Goal: Task Accomplishment & Management: Use online tool/utility

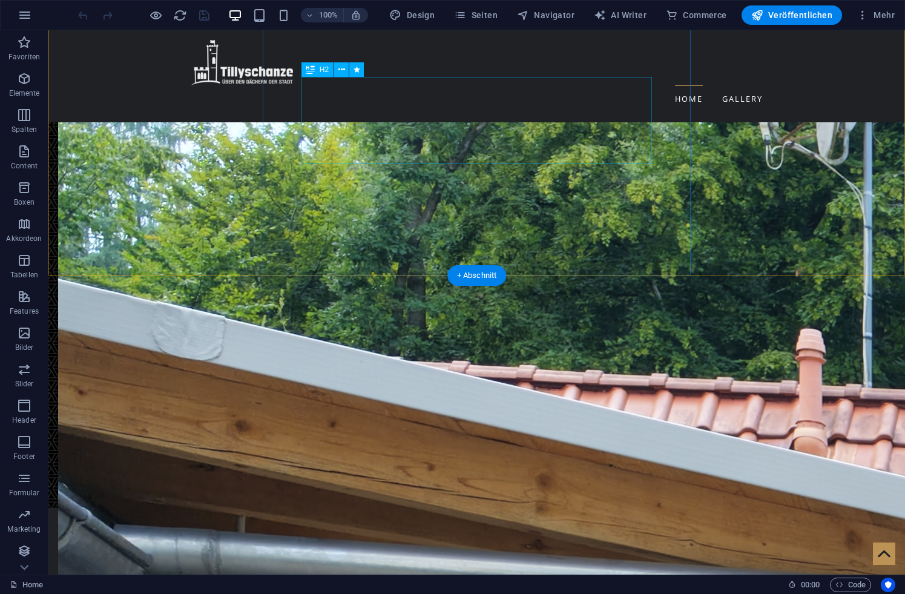
scroll to position [2287, 0]
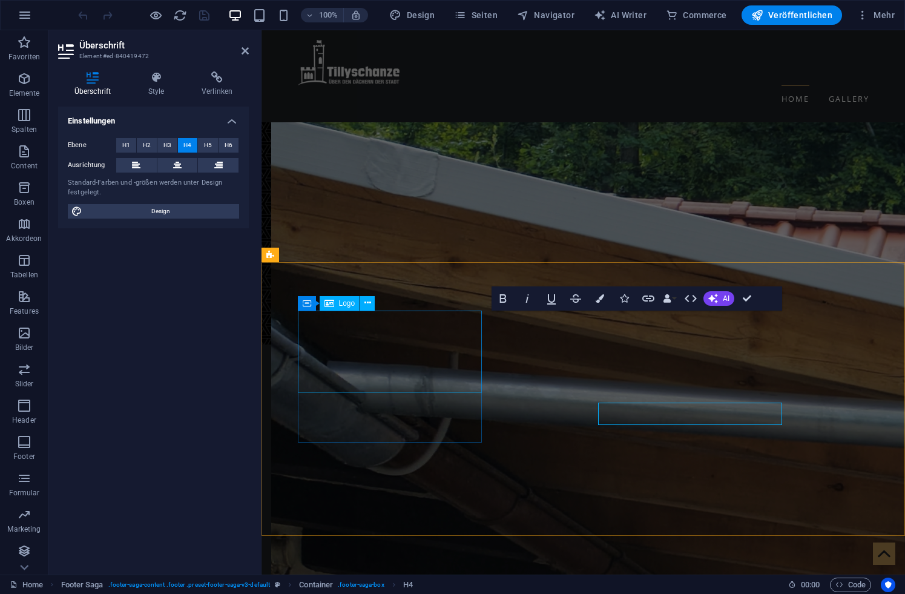
scroll to position [2194, 0]
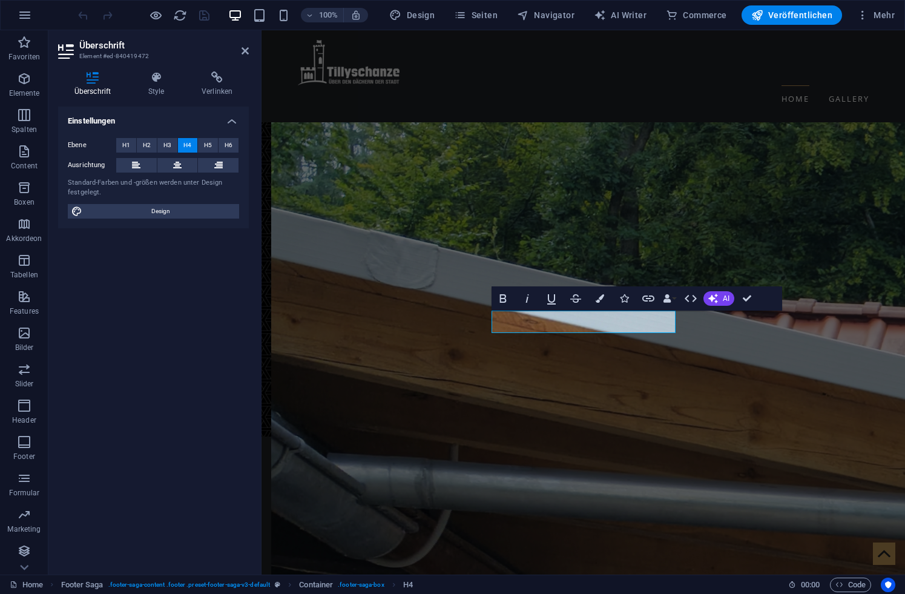
click at [244, 45] on h2 "Überschrift" at bounding box center [164, 45] width 170 height 11
click at [243, 48] on icon at bounding box center [245, 51] width 7 height 10
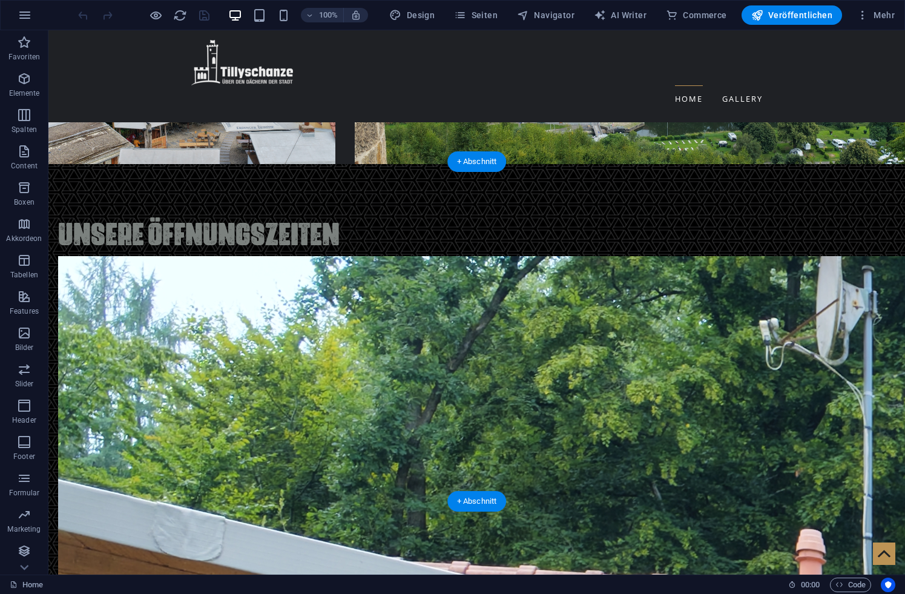
scroll to position [2287, 0]
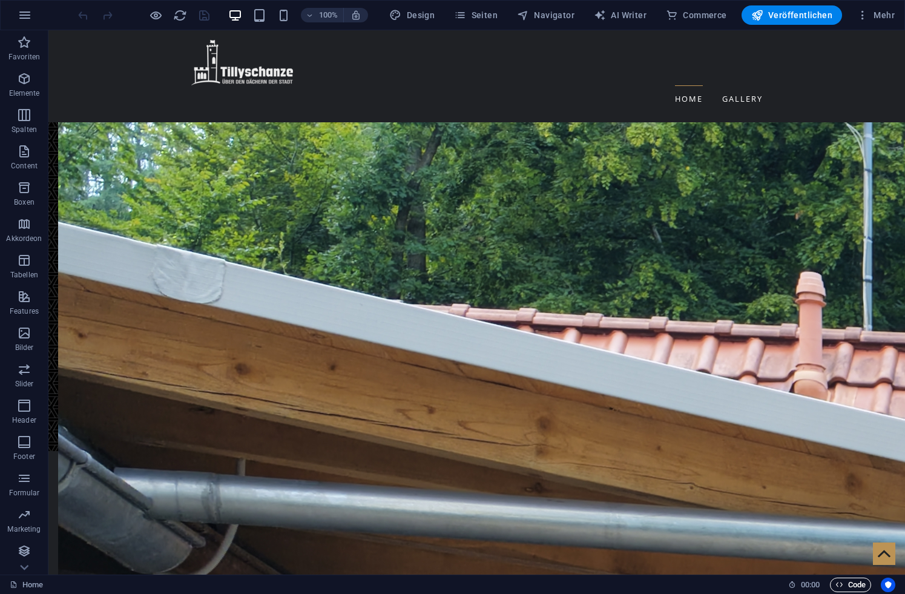
click at [847, 586] on span "Code" at bounding box center [851, 585] width 30 height 15
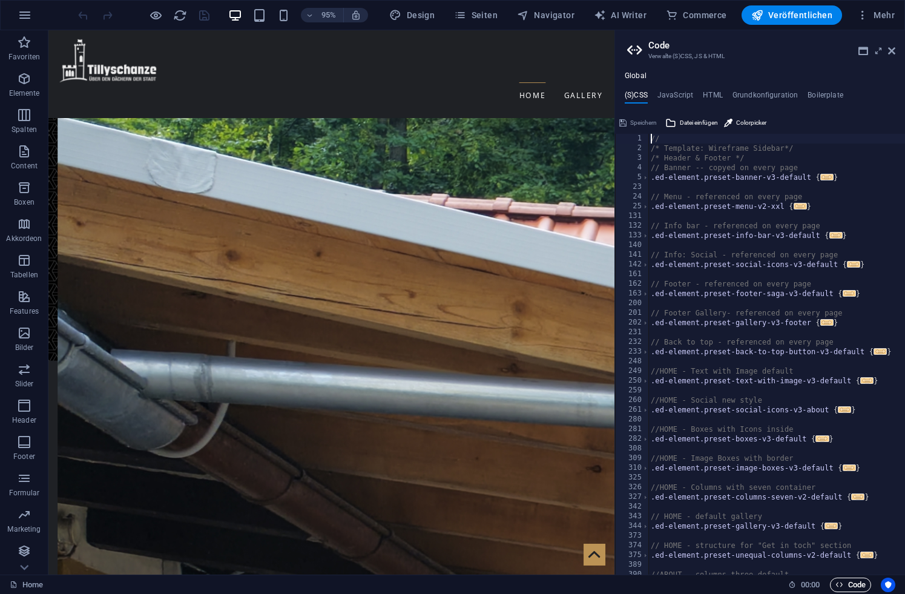
scroll to position [2273, 0]
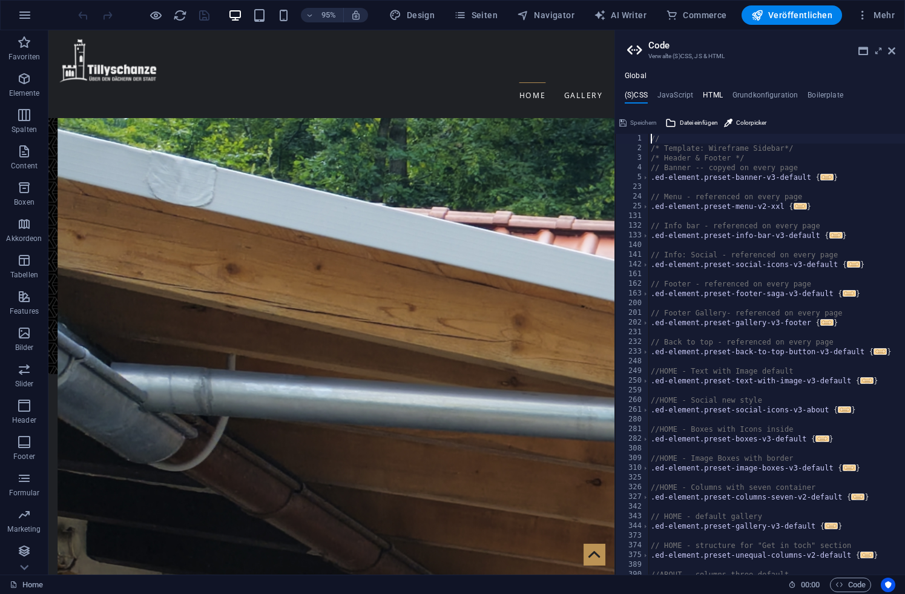
click at [716, 91] on h4 "HTML" at bounding box center [713, 97] width 20 height 13
type textarea "<a href="#main-content" class="wv-link-content button">Skip to main content</a>"
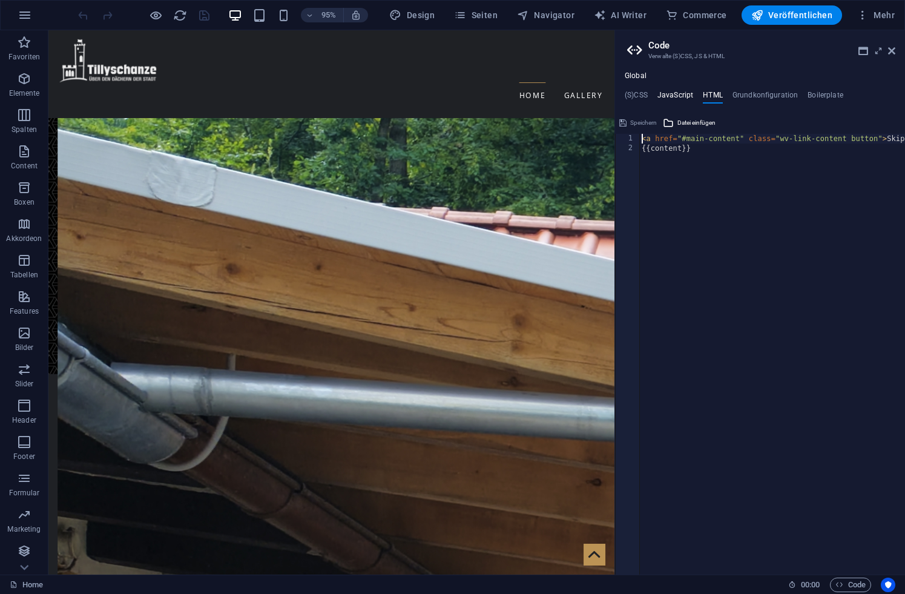
click at [681, 97] on h4 "JavaScript" at bounding box center [676, 97] width 36 height 13
type textarea "/* JS for preset "Back to top button V3" */"
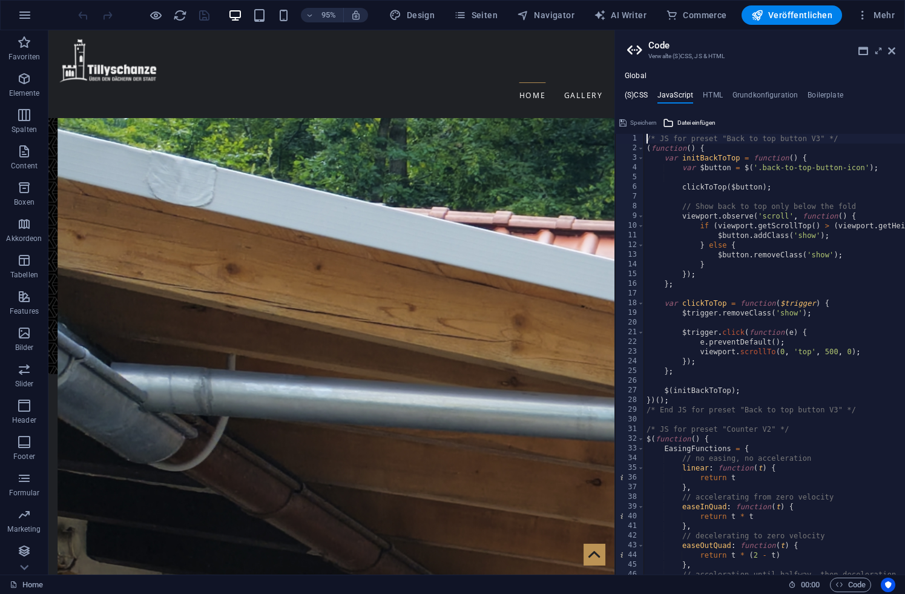
click at [635, 97] on h4 "(S)CSS" at bounding box center [636, 97] width 23 height 13
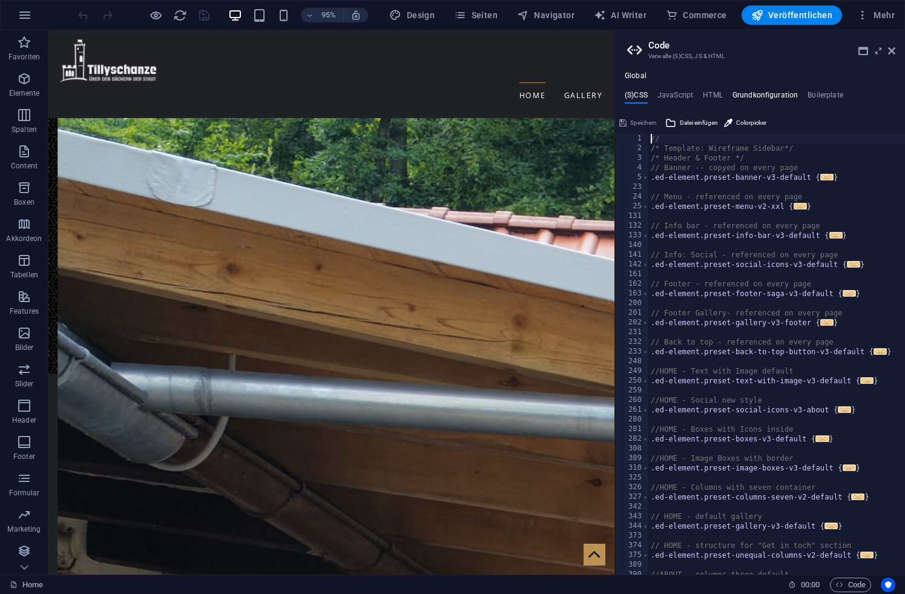
click at [766, 94] on h4 "Grundkonfiguration" at bounding box center [766, 97] width 66 height 13
type textarea "$color-background: #1f2125;"
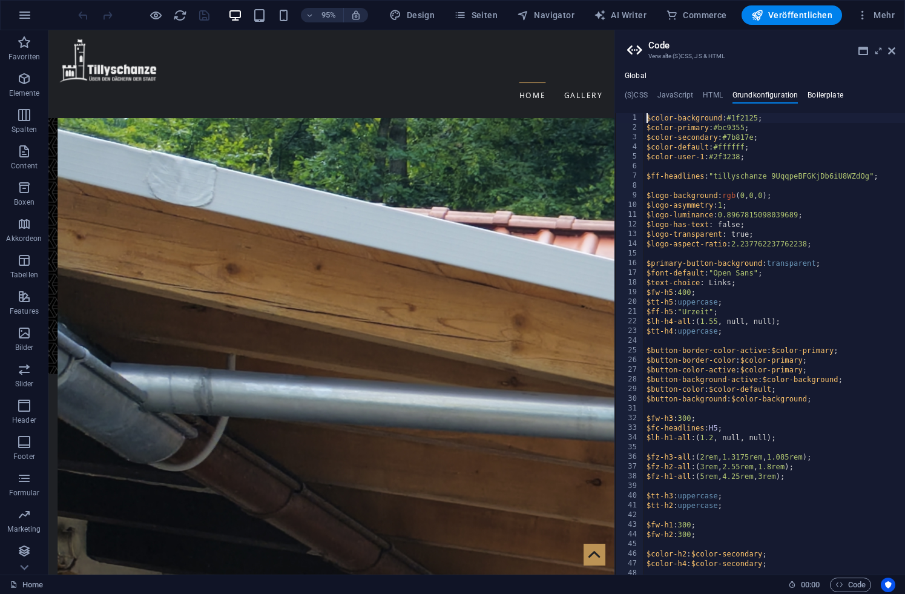
click at [815, 93] on h4 "Boilerplate" at bounding box center [826, 97] width 36 height 13
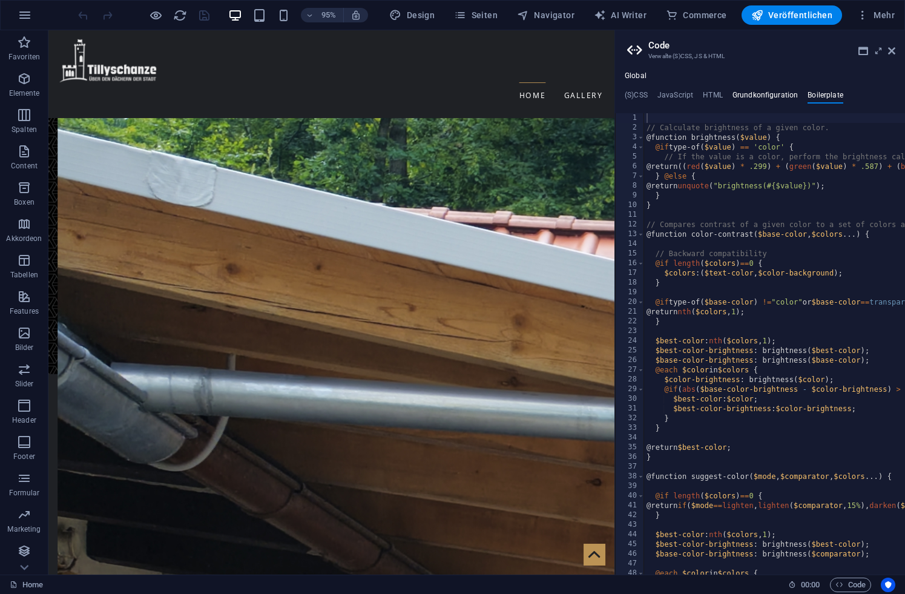
click at [759, 96] on h4 "Grundkonfiguration" at bounding box center [766, 97] width 66 height 13
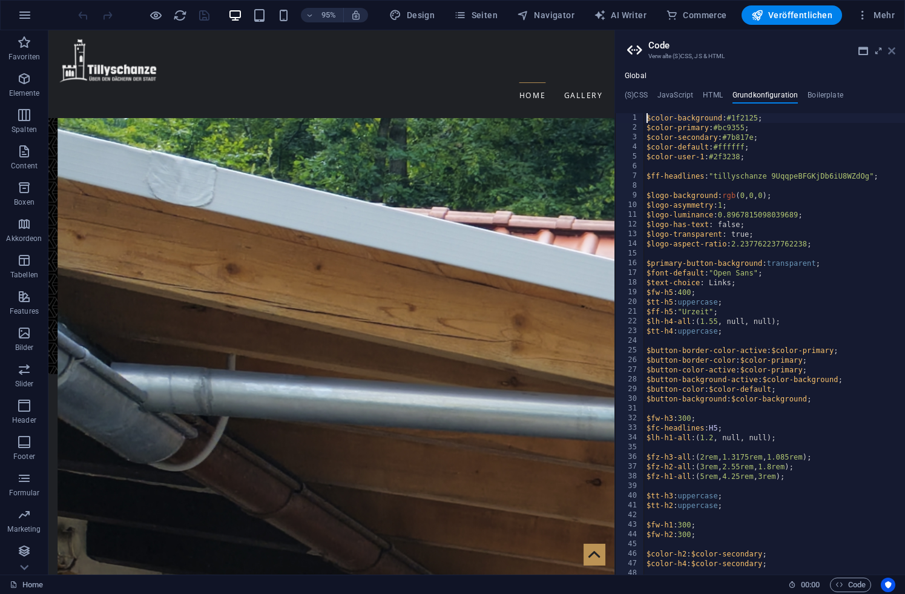
click at [890, 51] on icon at bounding box center [891, 51] width 7 height 10
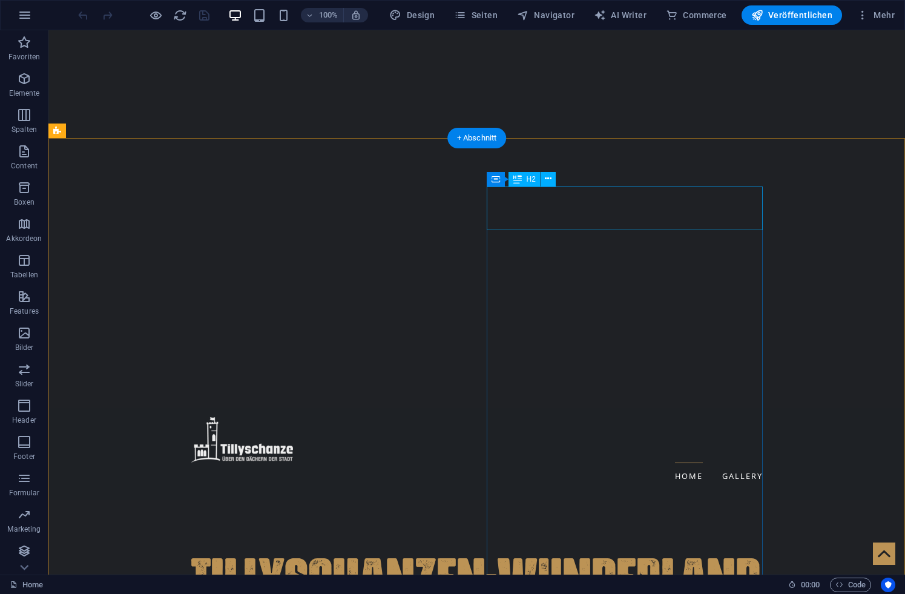
scroll to position [0, 0]
